Goal: Information Seeking & Learning: Learn about a topic

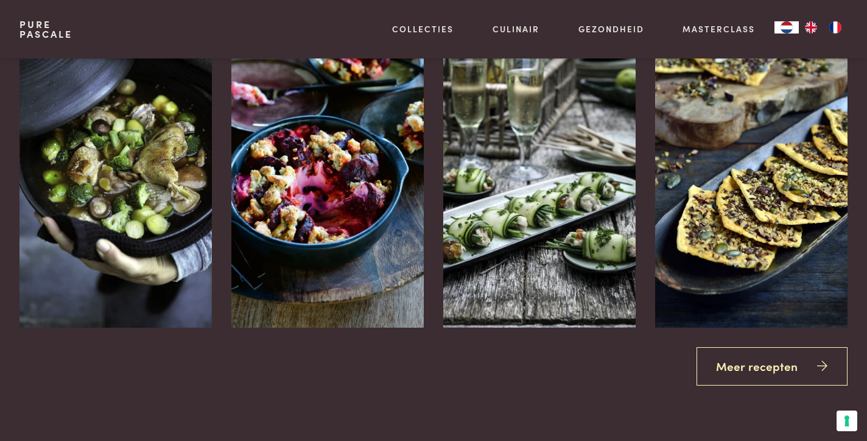
scroll to position [1663, 0]
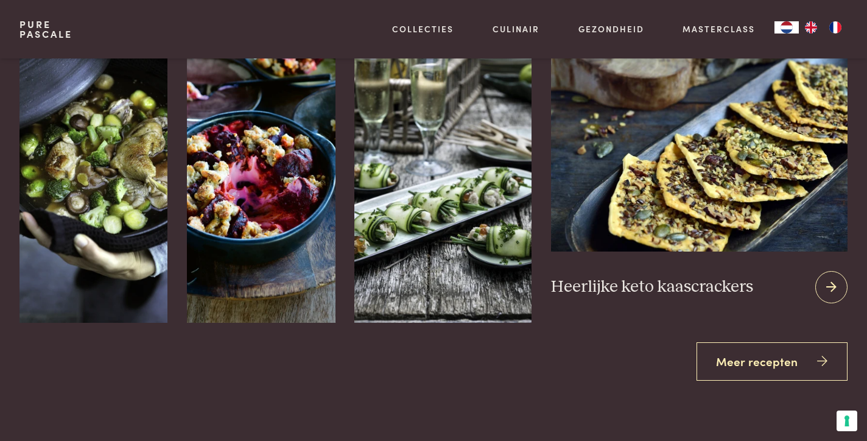
click at [831, 288] on icon at bounding box center [831, 287] width 10 height 18
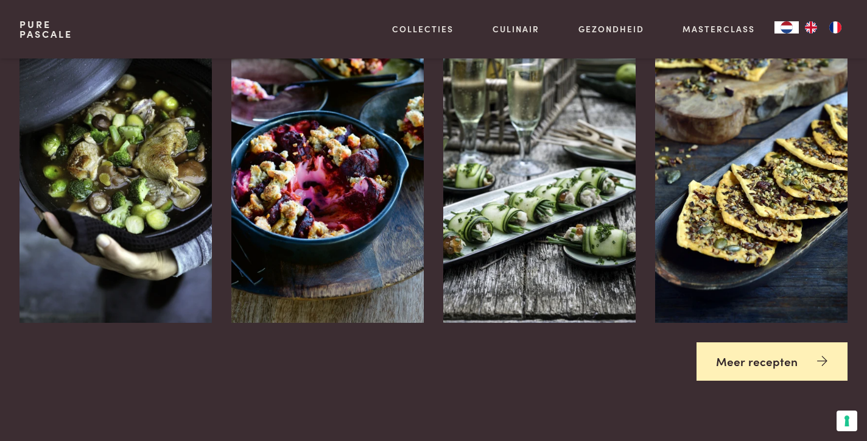
click at [748, 369] on link "Meer recepten" at bounding box center [773, 361] width 152 height 38
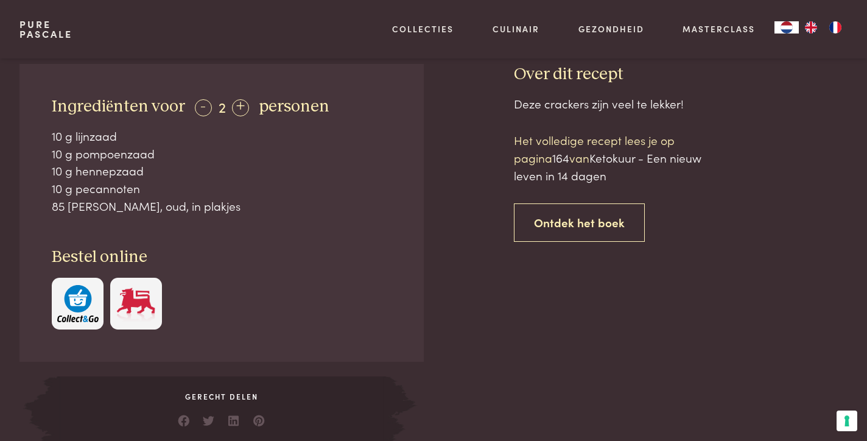
scroll to position [538, 0]
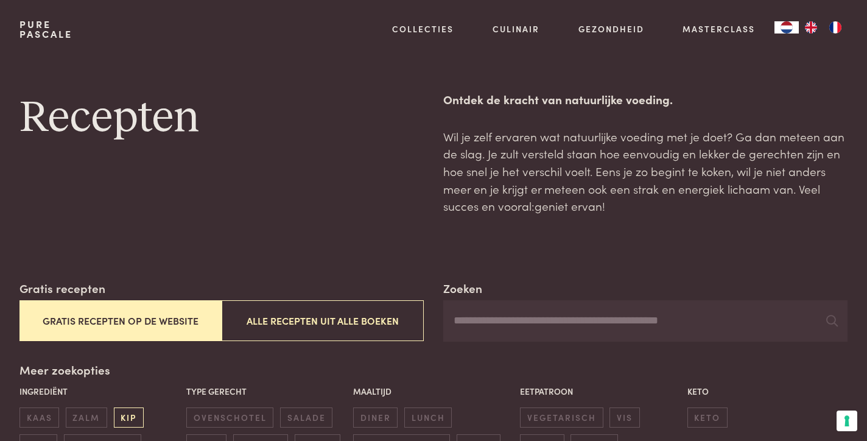
click at [131, 418] on span "kip" at bounding box center [129, 417] width 30 height 20
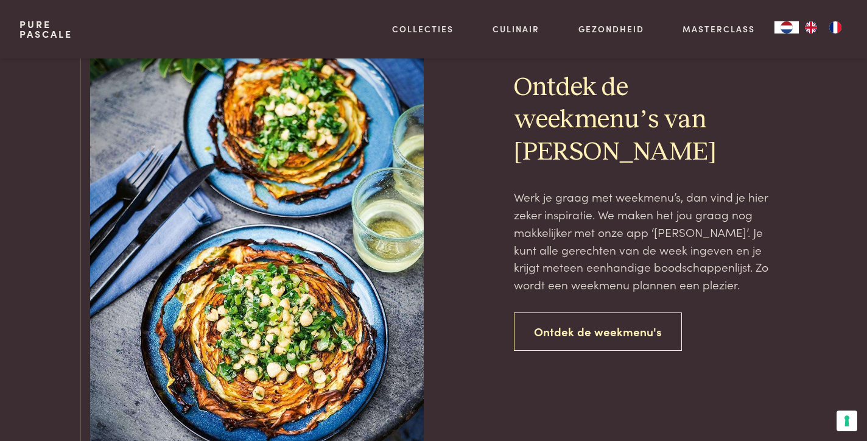
scroll to position [1384, 0]
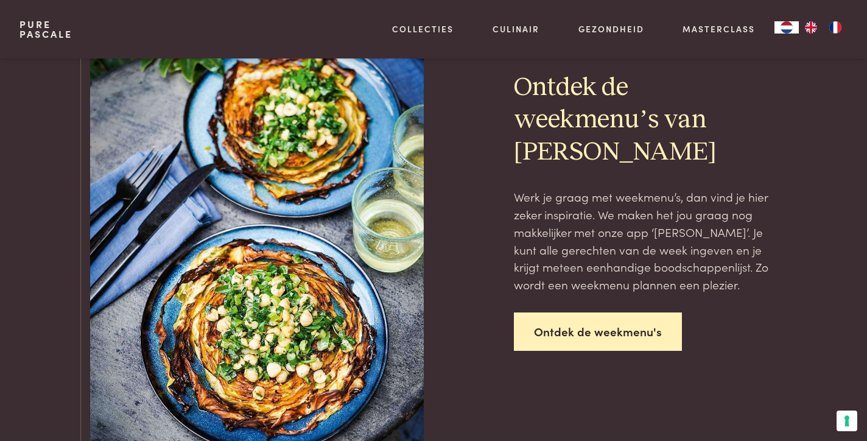
click at [574, 337] on link "Ontdek de weekmenu's" at bounding box center [598, 331] width 168 height 38
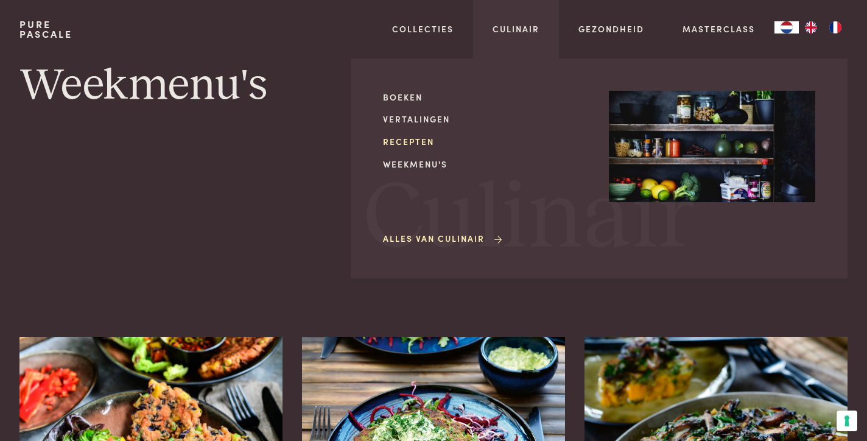
click at [418, 143] on link "Recepten" at bounding box center [486, 141] width 206 height 13
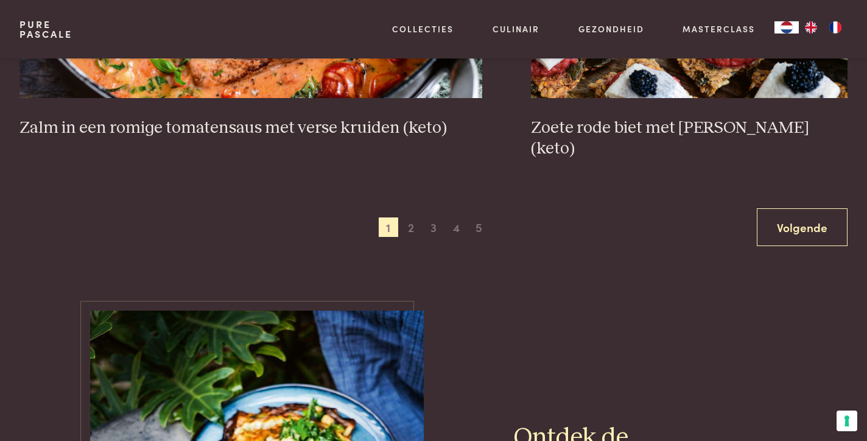
scroll to position [2410, 0]
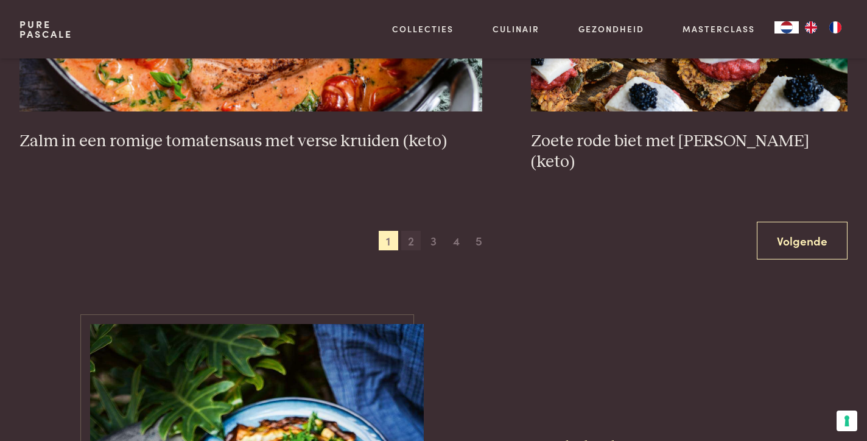
click at [407, 231] on span "2" at bounding box center [410, 240] width 19 height 19
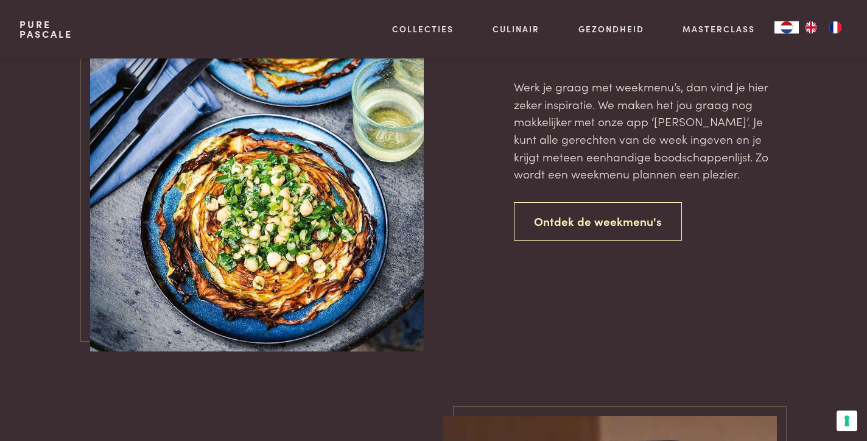
scroll to position [2888, 0]
